Goal: Transaction & Acquisition: Subscribe to service/newsletter

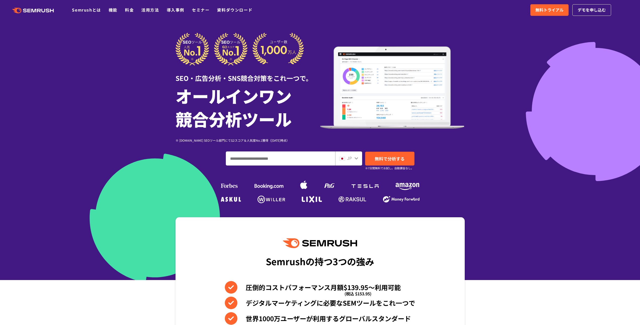
click at [533, 56] on div at bounding box center [320, 140] width 640 height 280
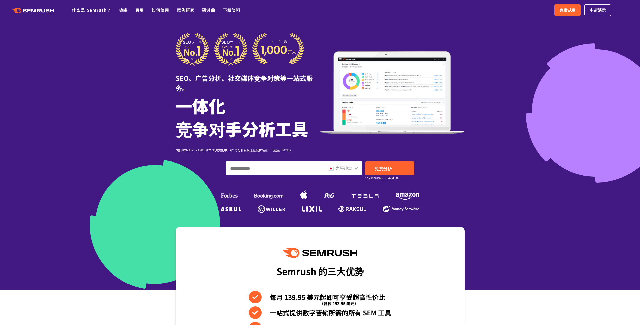
click at [533, 67] on div at bounding box center [320, 145] width 640 height 290
click at [571, 13] on span "免费试用" at bounding box center [567, 10] width 16 height 7
click at [567, 15] on link "免费试用" at bounding box center [567, 10] width 26 height 12
click at [511, 36] on div at bounding box center [320, 145] width 640 height 290
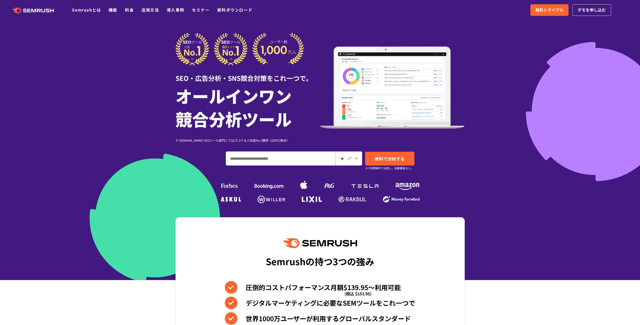
drag, startPoint x: 565, startPoint y: 69, endPoint x: 563, endPoint y: 69, distance: 2.8
click at [563, 69] on div at bounding box center [320, 140] width 640 height 280
